Goal: Task Accomplishment & Management: Manage account settings

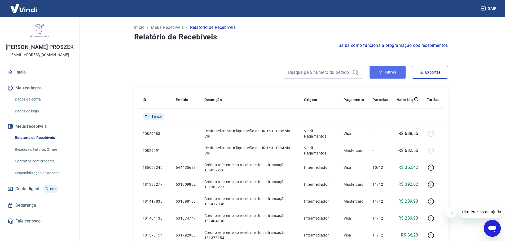
click at [394, 71] on button "Filtros" at bounding box center [387, 72] width 36 height 13
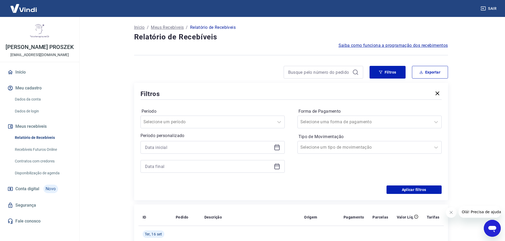
click at [277, 148] on icon at bounding box center [277, 147] width 6 height 6
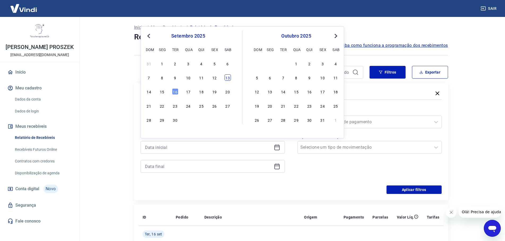
click at [229, 80] on div "13" at bounding box center [227, 77] width 6 height 6
type input "13/09/2025"
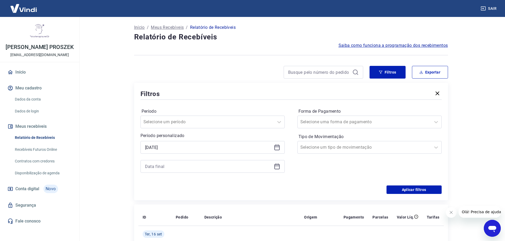
click at [278, 168] on icon at bounding box center [277, 166] width 6 height 6
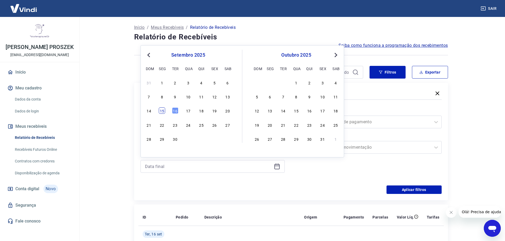
click at [160, 108] on div "15" at bounding box center [162, 111] width 6 height 6
type input "15/09/2025"
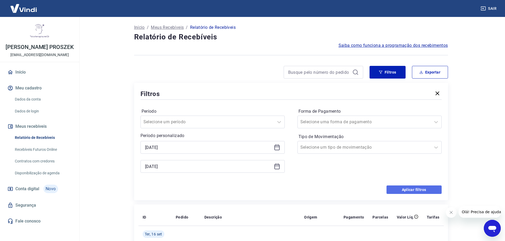
click at [403, 189] on button "Aplicar filtros" at bounding box center [413, 190] width 55 height 8
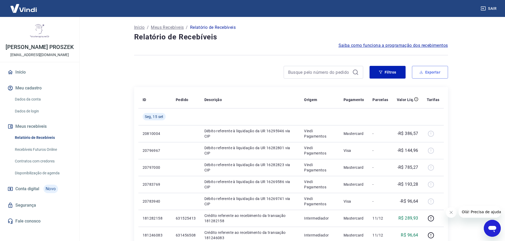
click at [437, 70] on button "Exportar" at bounding box center [430, 72] width 36 height 13
type input "13/09/2025"
type input "15/09/2025"
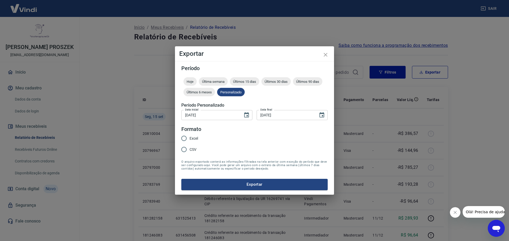
click at [194, 138] on span "Excel" at bounding box center [193, 139] width 8 height 6
click at [189, 138] on input "Excel" at bounding box center [183, 138] width 11 height 11
radio input "true"
click at [223, 182] on button "Exportar" at bounding box center [254, 184] width 146 height 11
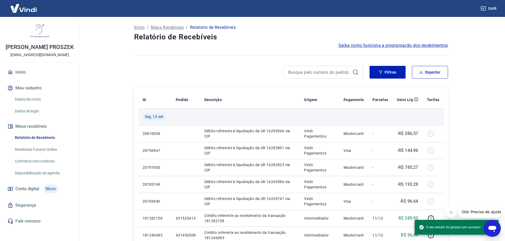
click at [356, 120] on td at bounding box center [353, 116] width 29 height 17
